Goal: Navigation & Orientation: Find specific page/section

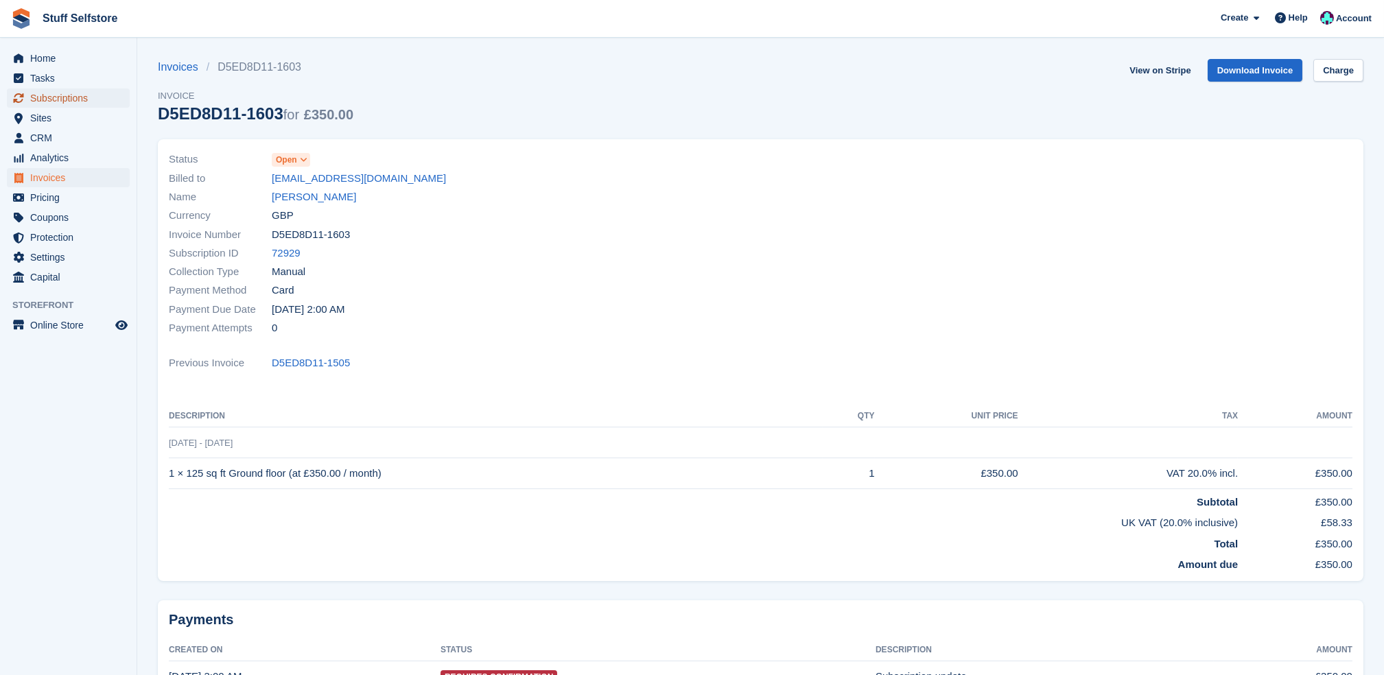
click at [106, 88] on span "Subscriptions" at bounding box center [71, 97] width 82 height 19
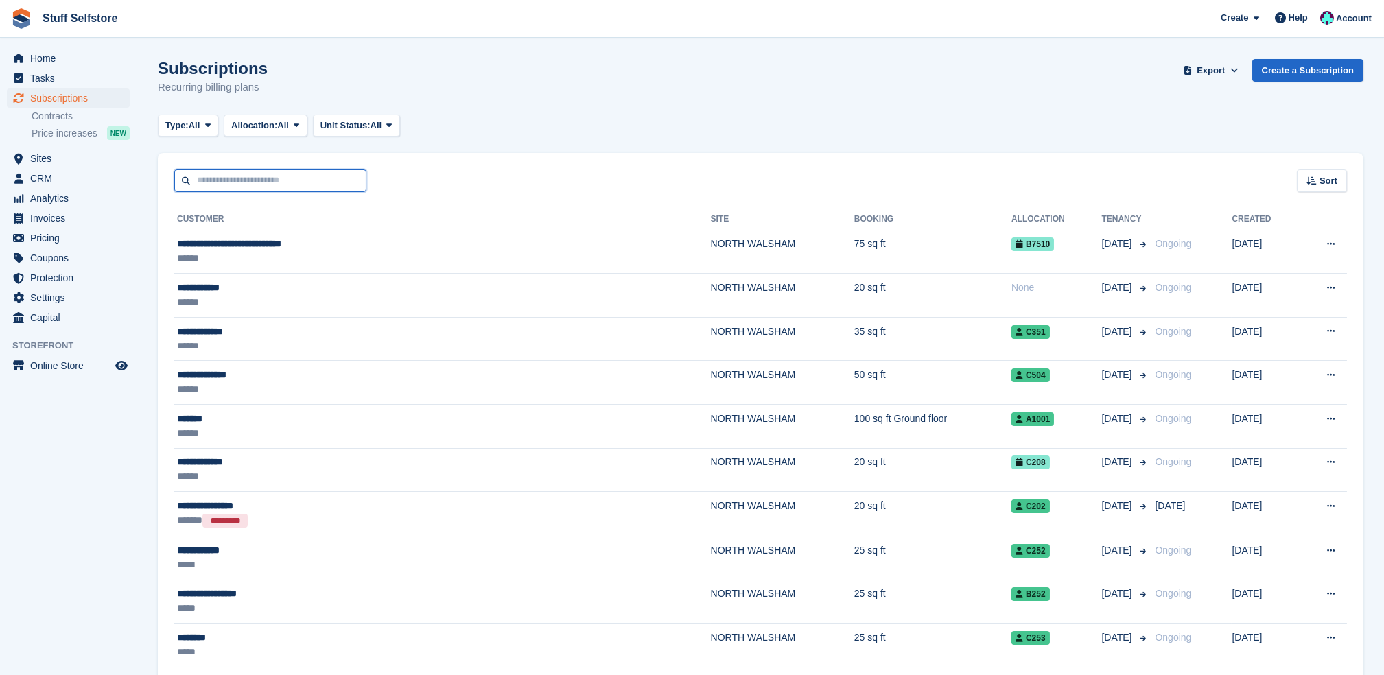
click at [334, 176] on input "text" at bounding box center [270, 180] width 192 height 23
type input "***"
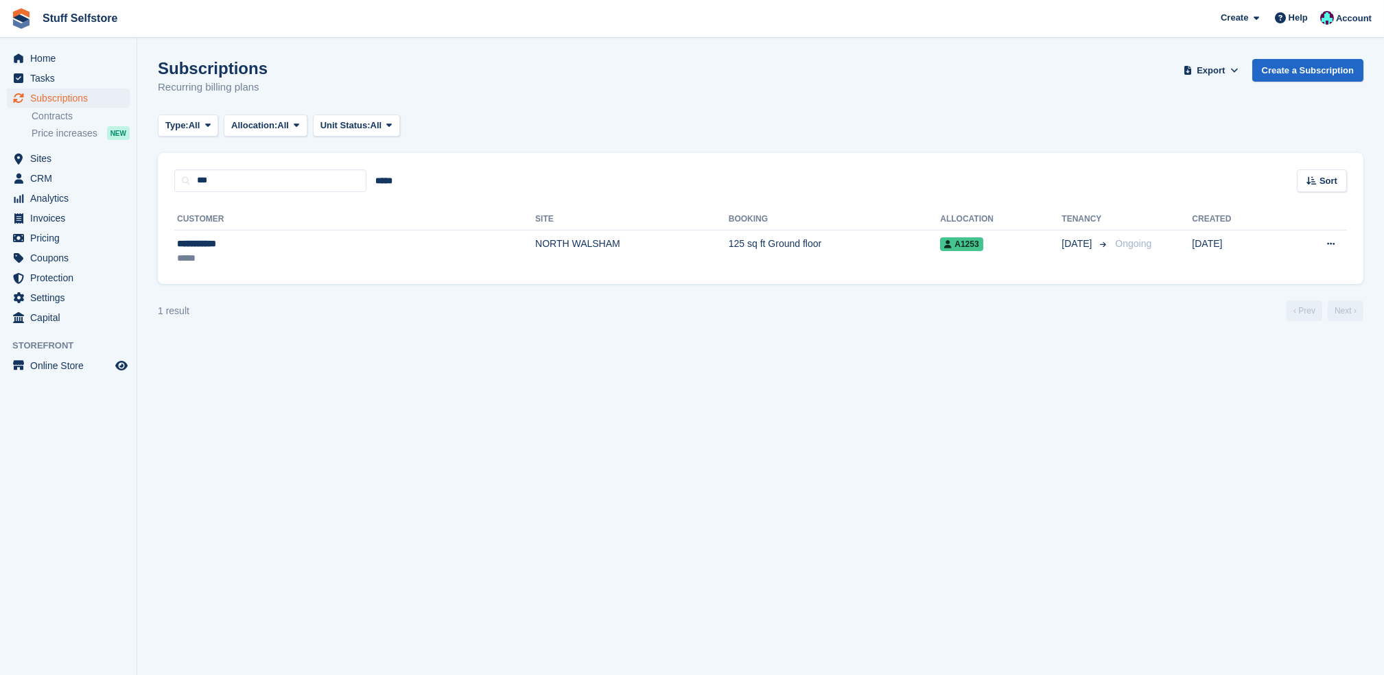
click at [303, 209] on th "Customer" at bounding box center [354, 220] width 361 height 22
click at [313, 250] on div "**********" at bounding box center [255, 244] width 156 height 14
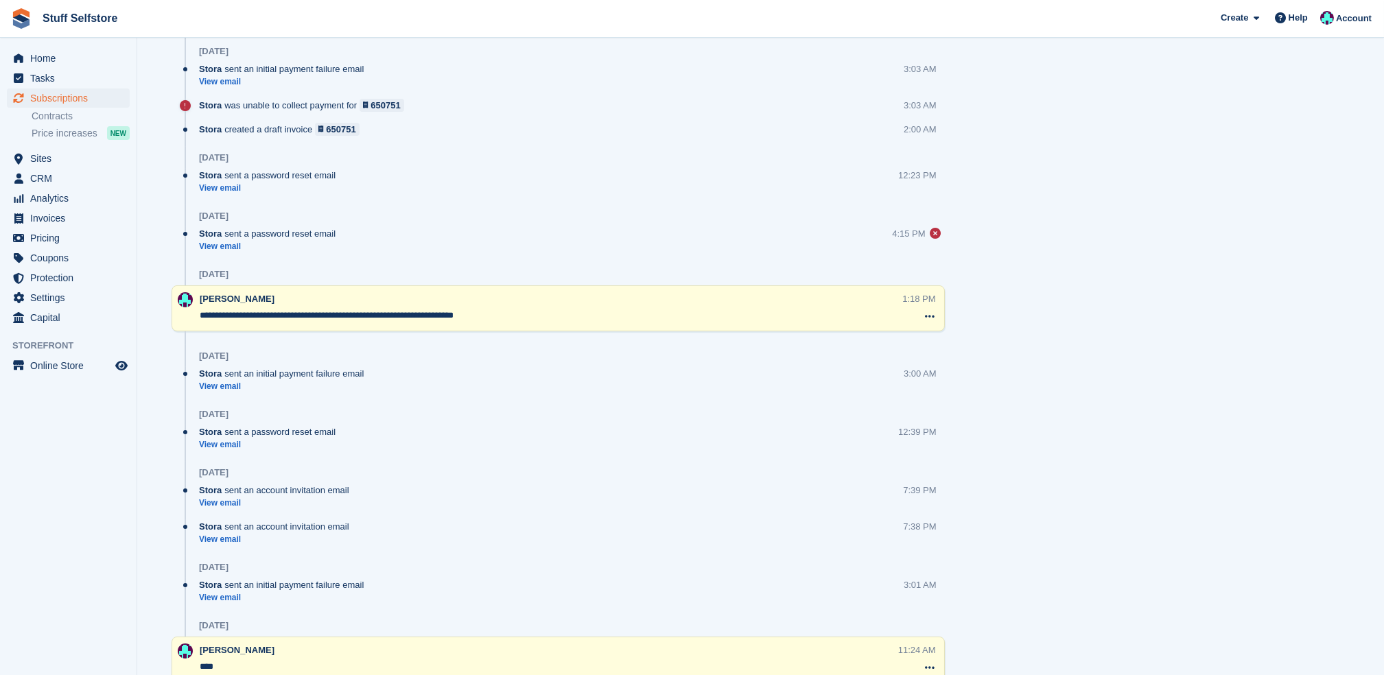
scroll to position [1150, 0]
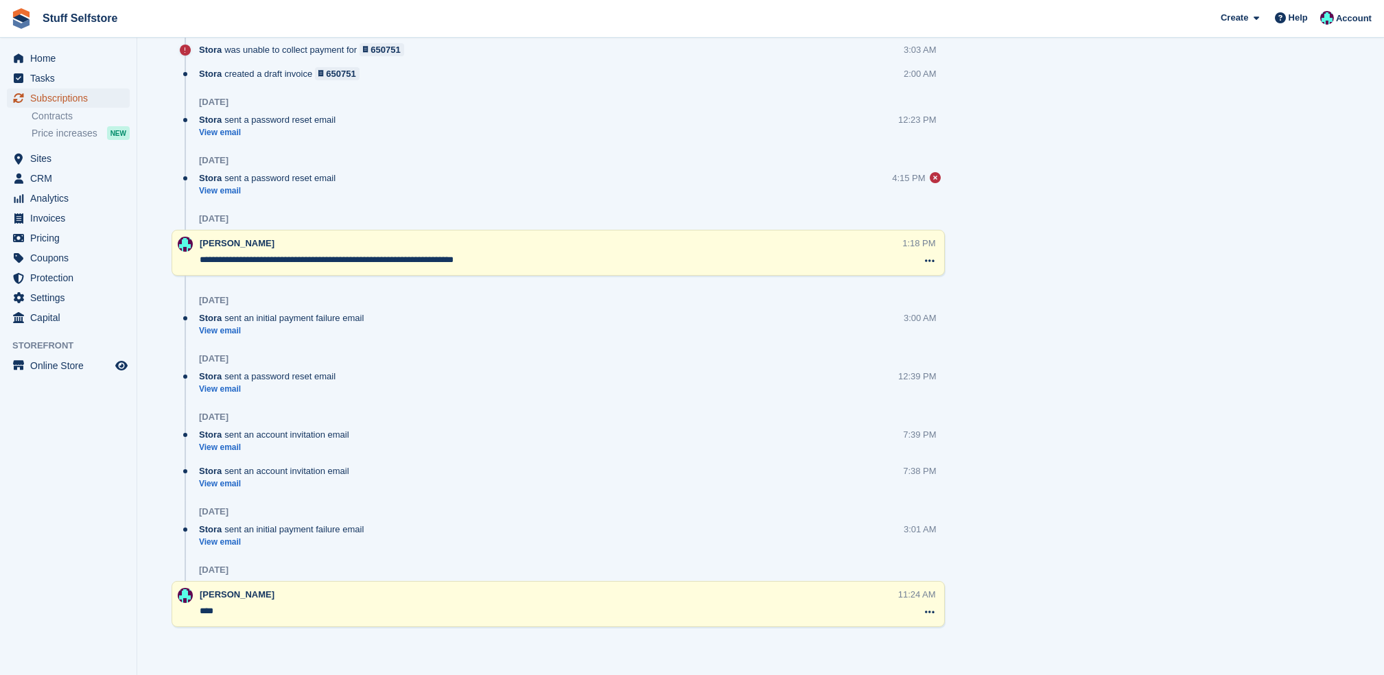
click at [41, 100] on span "Subscriptions" at bounding box center [71, 97] width 82 height 19
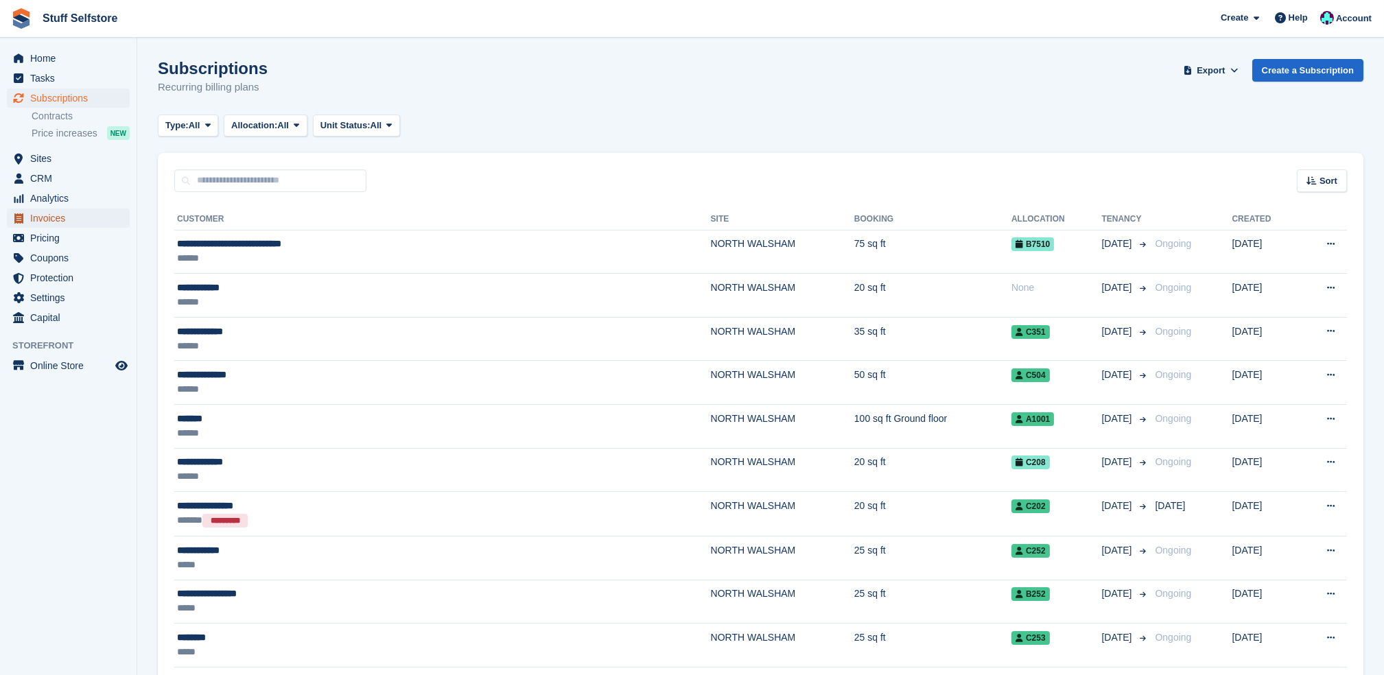
click at [51, 223] on span "Invoices" at bounding box center [71, 218] width 82 height 19
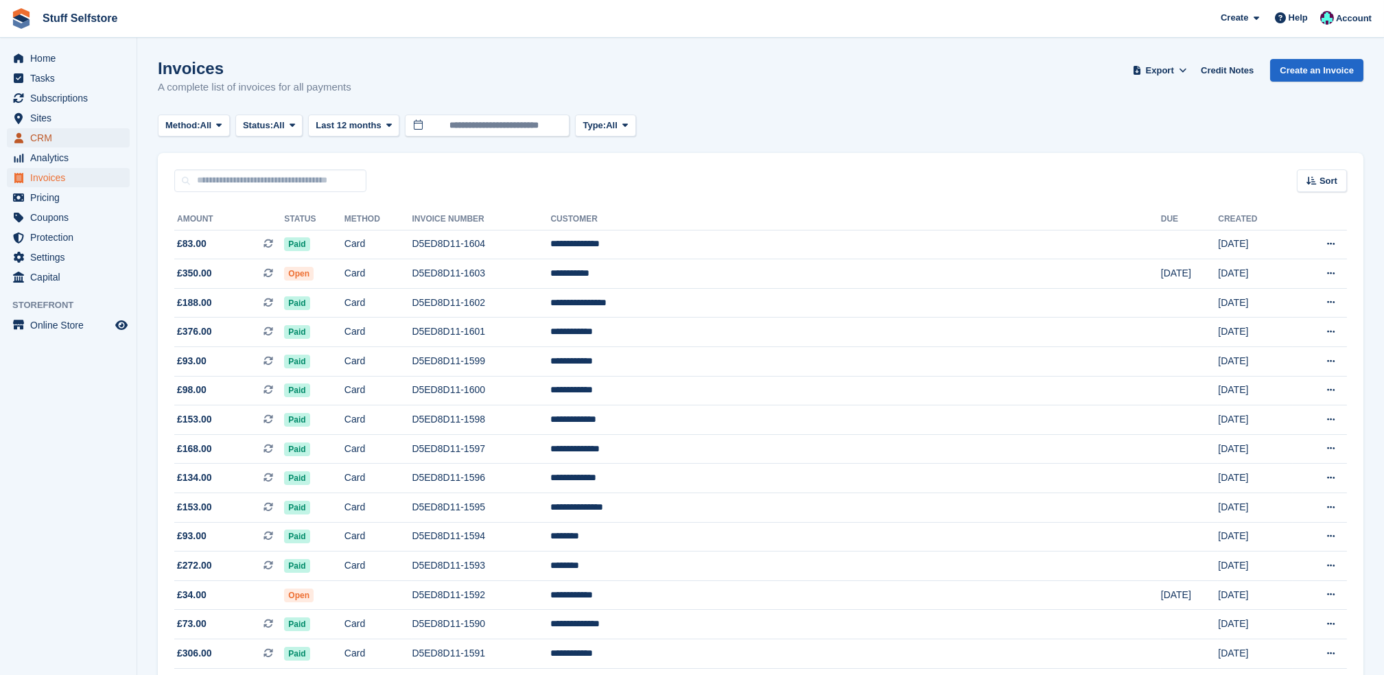
click at [75, 141] on span "CRM" at bounding box center [71, 137] width 82 height 19
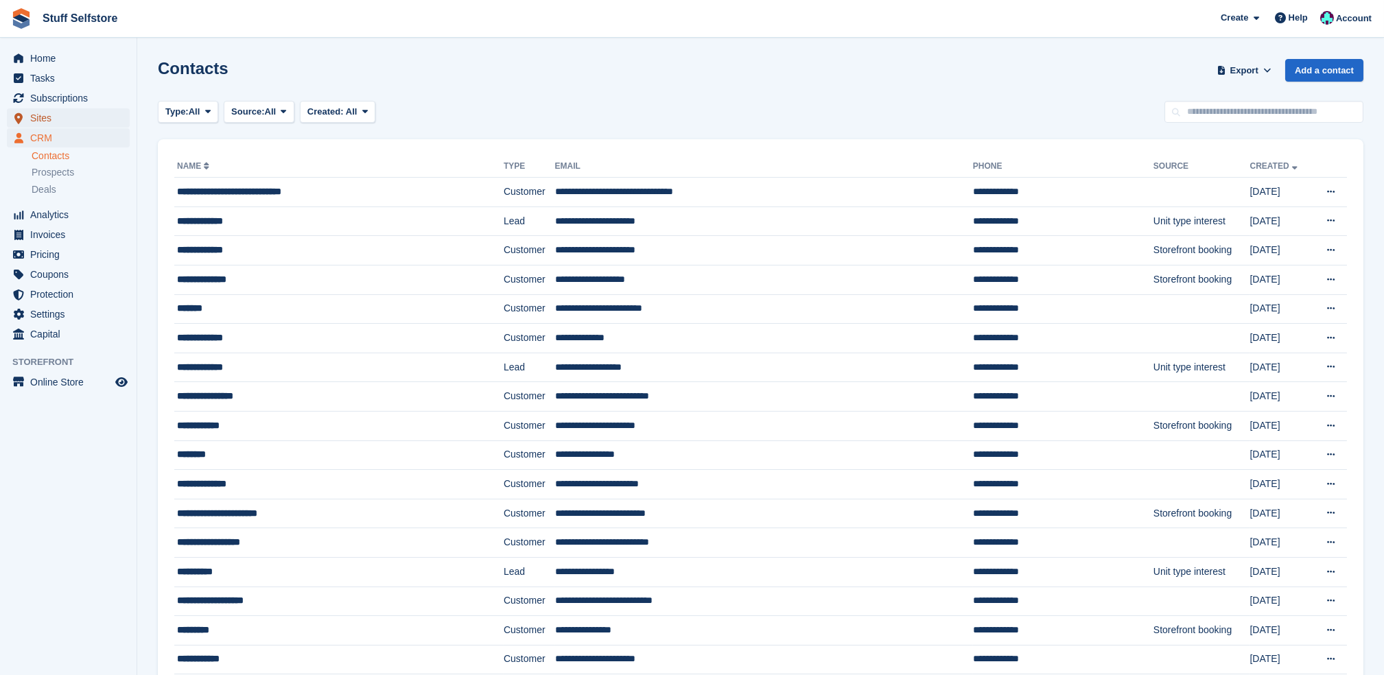
click at [73, 123] on span "Sites" at bounding box center [71, 117] width 82 height 19
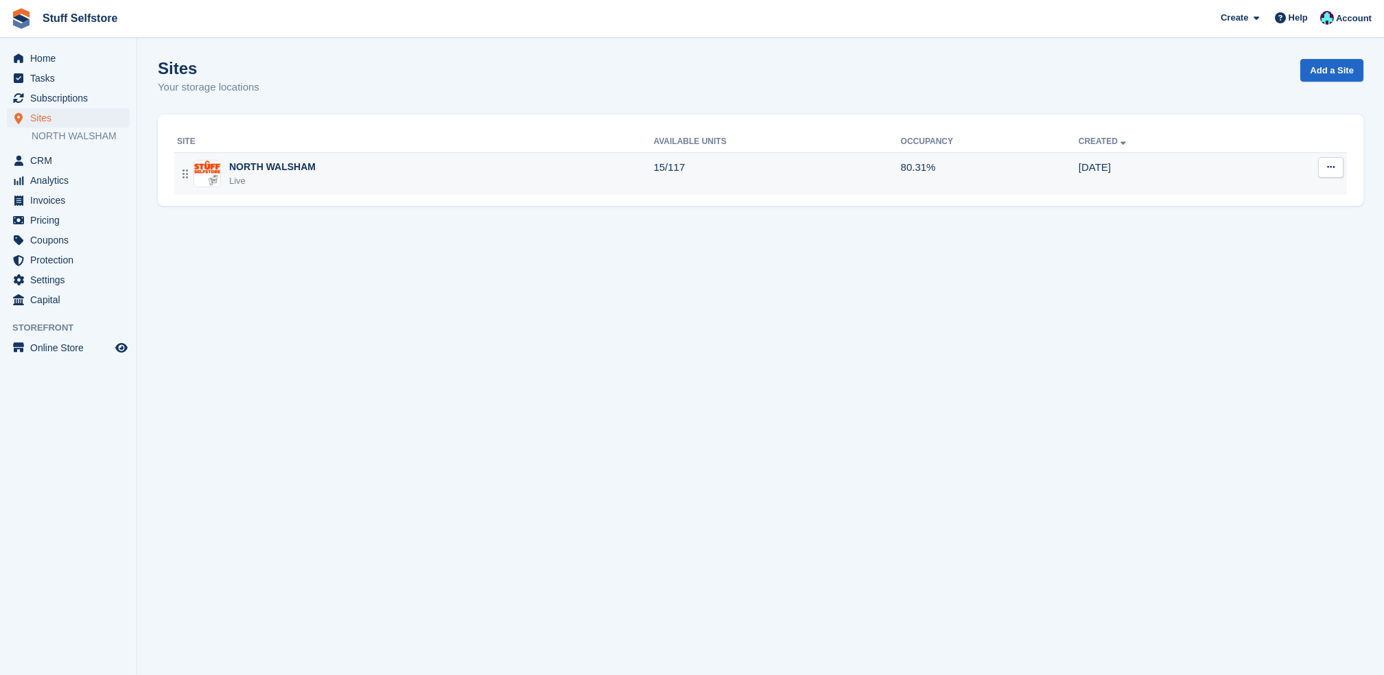
click at [611, 171] on div "NORTH WALSHAM Live" at bounding box center [415, 174] width 476 height 28
